Goal: Transaction & Acquisition: Purchase product/service

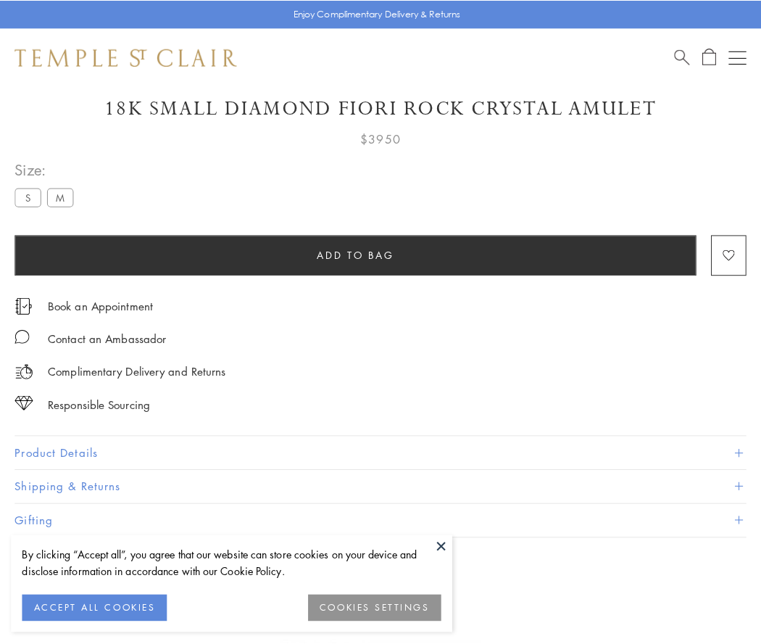
scroll to position [39, 0]
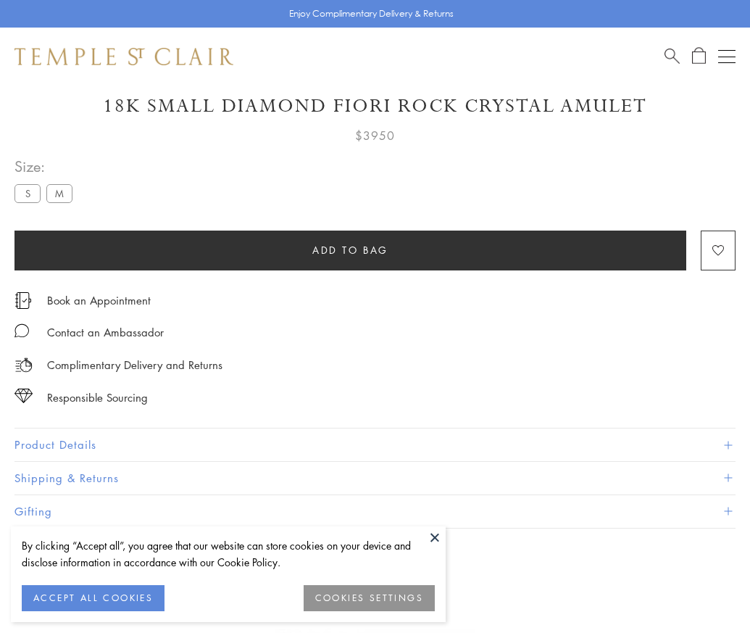
click at [350, 249] on span "Add to bag" at bounding box center [350, 250] width 76 height 16
